Goal: Use online tool/utility: Utilize a website feature to perform a specific function

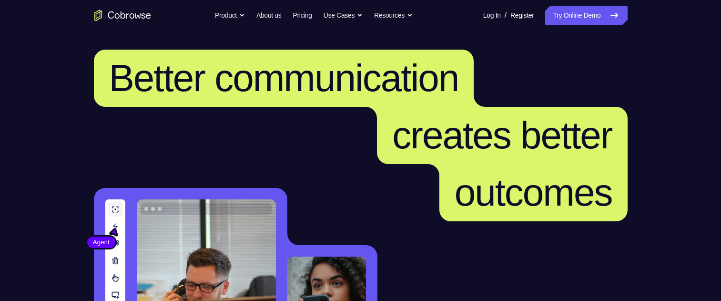
click at [591, 11] on link "Try Online Demo" at bounding box center [586, 15] width 82 height 19
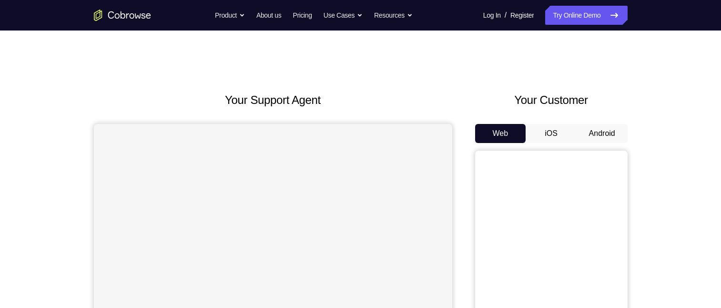
click at [603, 138] on button "Android" at bounding box center [602, 133] width 51 height 19
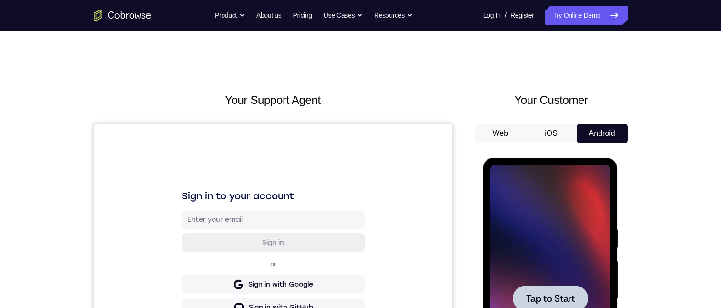
scroll to position [130, 0]
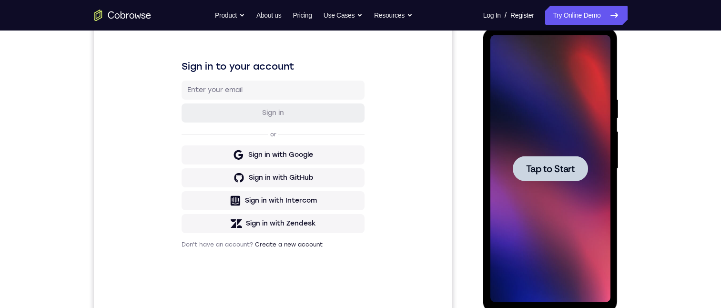
click at [539, 173] on span "Tap to Start" at bounding box center [550, 169] width 49 height 10
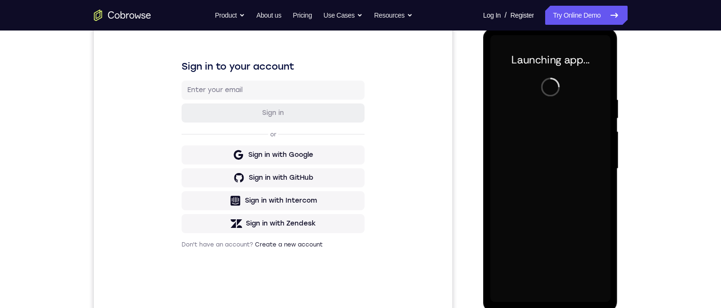
scroll to position [196, 0]
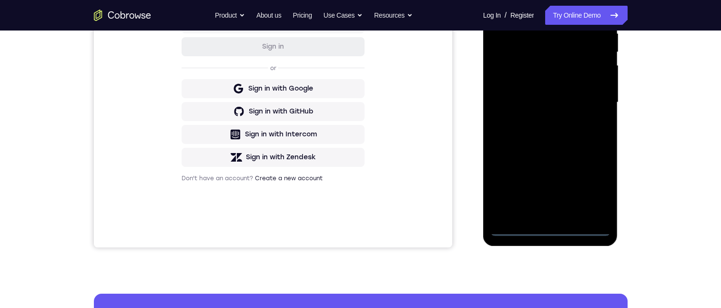
click at [551, 225] on div at bounding box center [550, 102] width 120 height 267
click at [595, 182] on div at bounding box center [550, 102] width 120 height 267
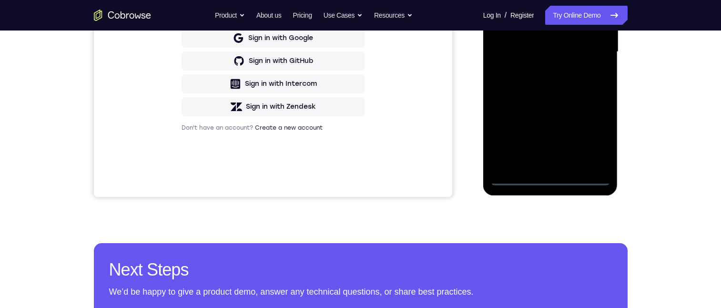
scroll to position [179, 0]
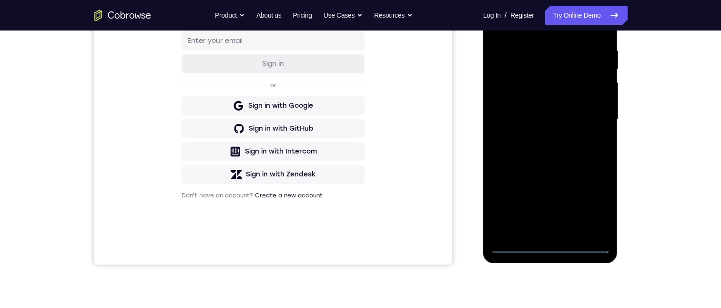
click at [571, 26] on div at bounding box center [550, 119] width 120 height 267
click at [590, 119] on div at bounding box center [550, 119] width 120 height 267
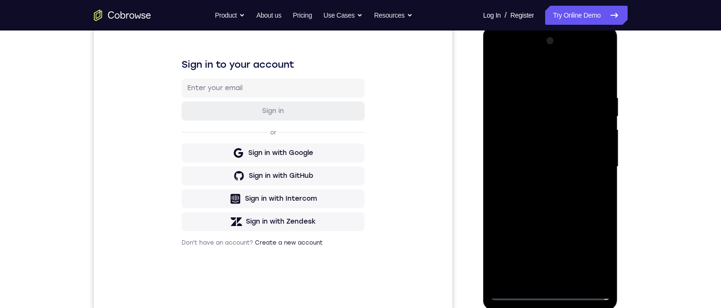
scroll to position [171, 0]
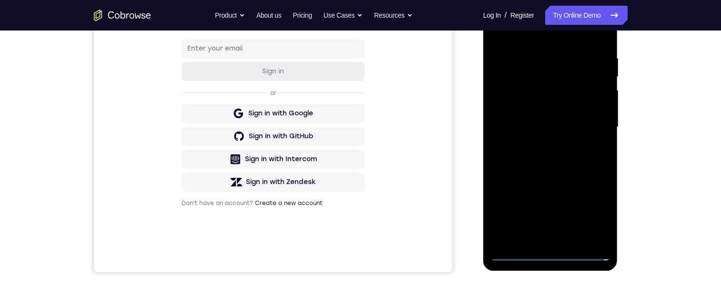
click at [539, 145] on div at bounding box center [550, 127] width 120 height 267
click at [516, 120] on div at bounding box center [550, 127] width 120 height 267
click at [531, 105] on div at bounding box center [550, 127] width 120 height 267
click at [534, 123] on div at bounding box center [550, 127] width 120 height 267
click at [527, 160] on div at bounding box center [550, 127] width 120 height 267
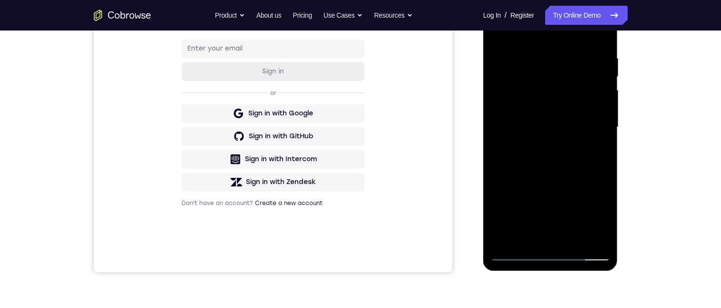
click at [549, 166] on div at bounding box center [550, 127] width 120 height 267
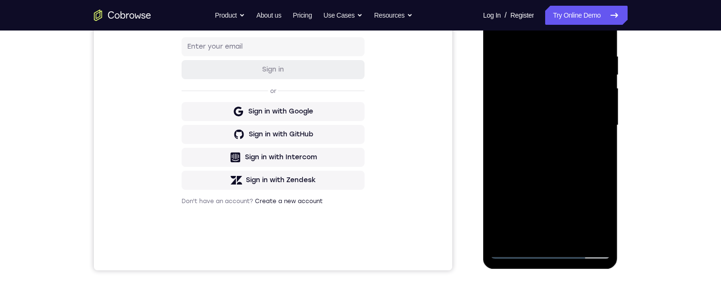
scroll to position [161, 0]
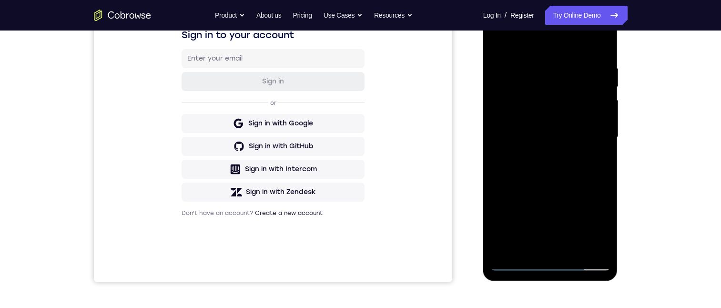
click at [536, 61] on div at bounding box center [550, 137] width 120 height 267
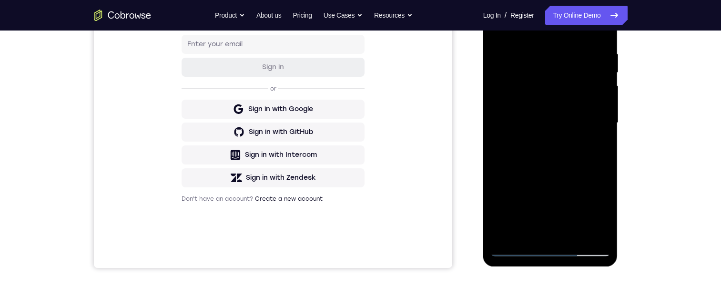
click at [598, 32] on div at bounding box center [550, 123] width 120 height 267
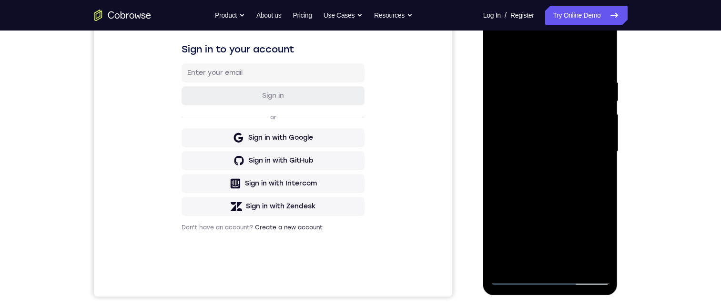
click at [571, 264] on div at bounding box center [550, 151] width 120 height 267
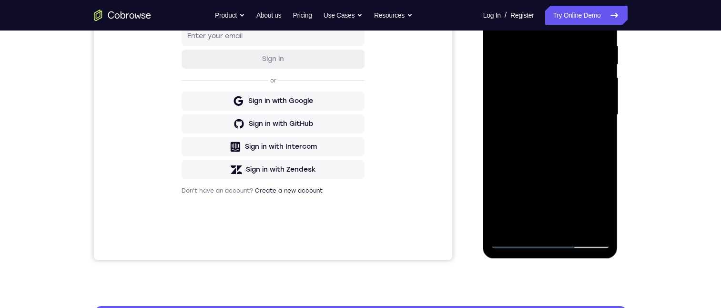
click at [570, 166] on div at bounding box center [550, 114] width 120 height 267
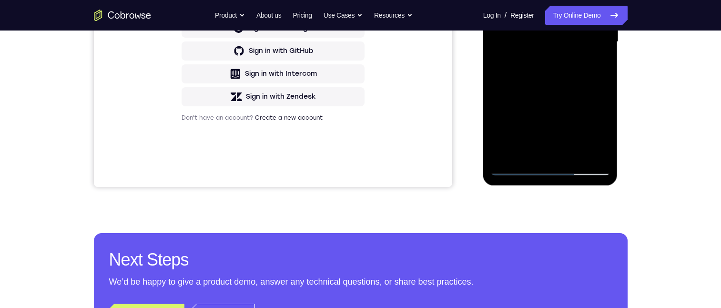
scroll to position [260, 0]
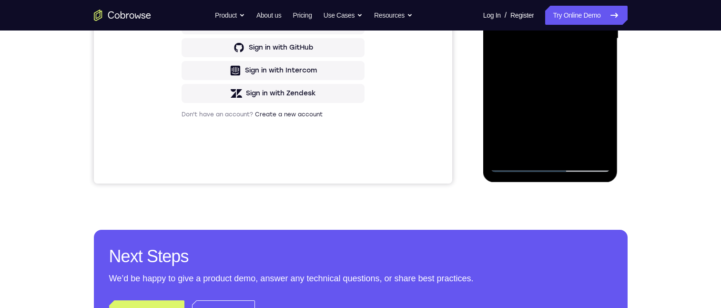
click at [606, 0] on div at bounding box center [550, 38] width 120 height 267
click at [496, 0] on div at bounding box center [550, 38] width 120 height 267
click at [507, 0] on div at bounding box center [550, 38] width 120 height 267
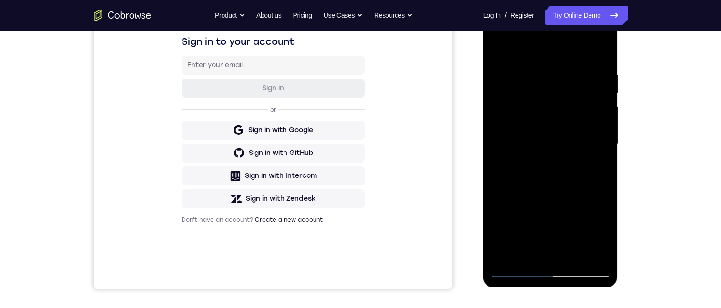
click at [600, 52] on div at bounding box center [550, 143] width 120 height 267
click at [497, 46] on div at bounding box center [550, 143] width 120 height 267
